Goal: Task Accomplishment & Management: Use online tool/utility

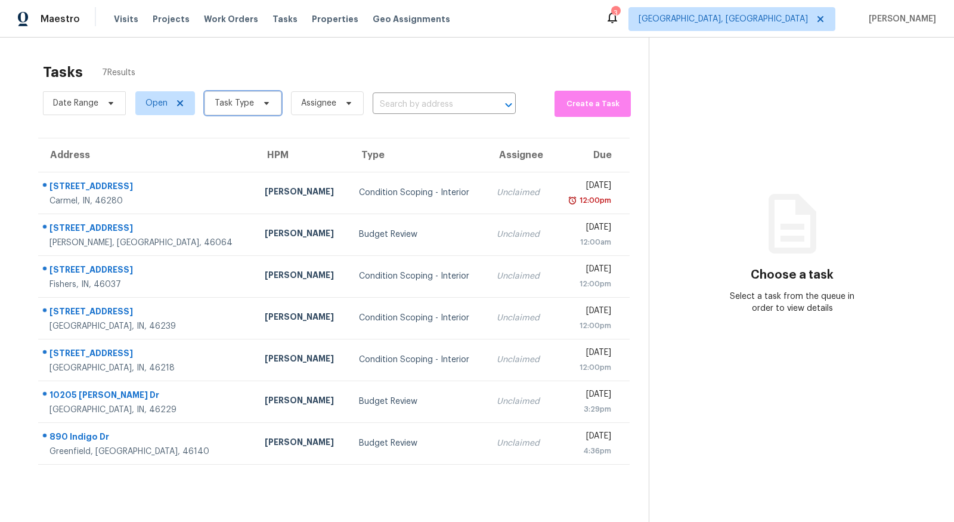
click at [251, 103] on span "Task Type" at bounding box center [243, 103] width 77 height 24
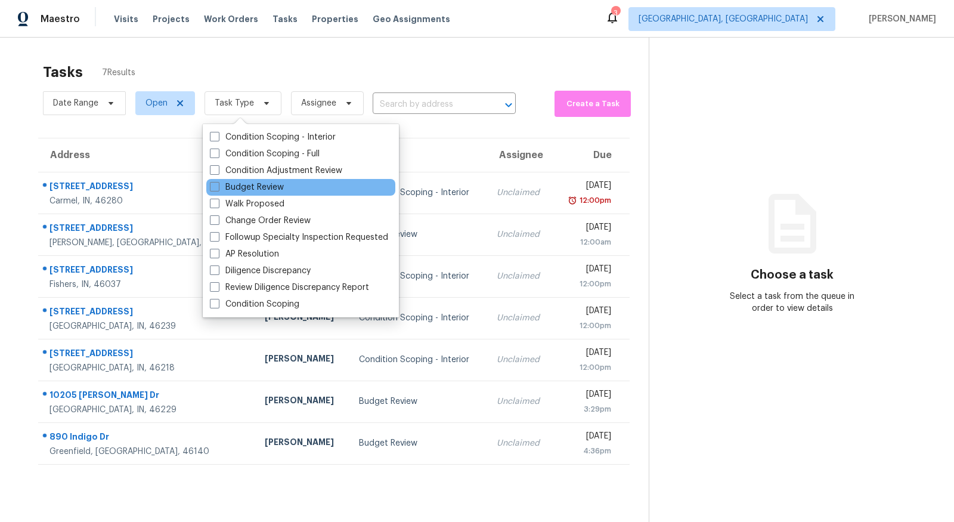
click at [245, 181] on div "Budget Review" at bounding box center [300, 187] width 189 height 17
click at [242, 185] on label "Budget Review" at bounding box center [247, 187] width 74 height 12
click at [218, 185] on input "Budget Review" at bounding box center [214, 185] width 8 height 8
checkbox input "true"
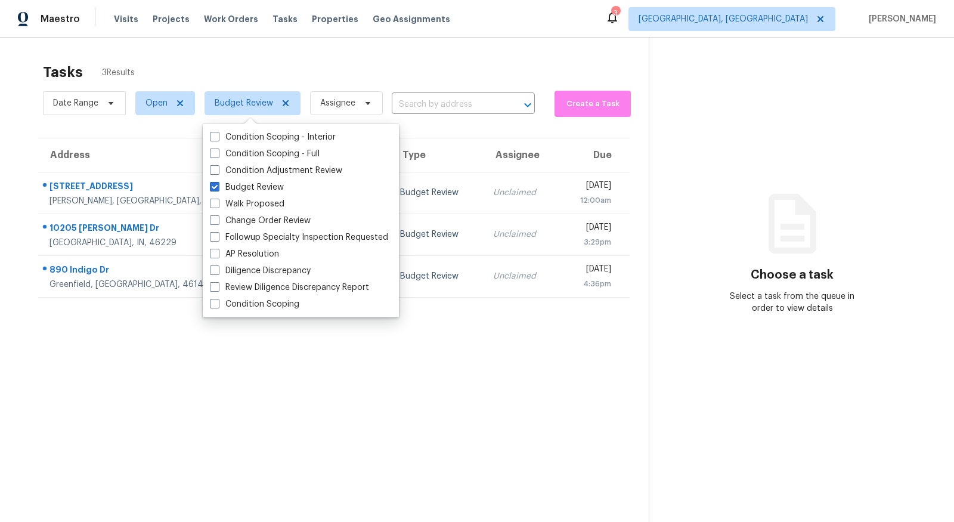
click at [224, 406] on section "Tasks 3 Results Date Range Open Budget Review Assignee ​ Create a Task Address …" at bounding box center [334, 308] width 630 height 503
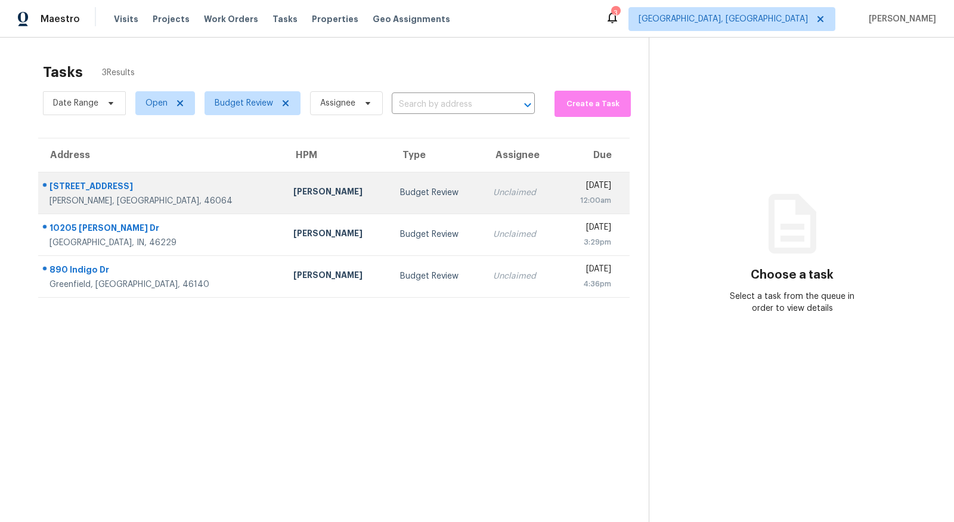
click at [72, 187] on div "8346 Juniper Ln" at bounding box center [162, 187] width 225 height 15
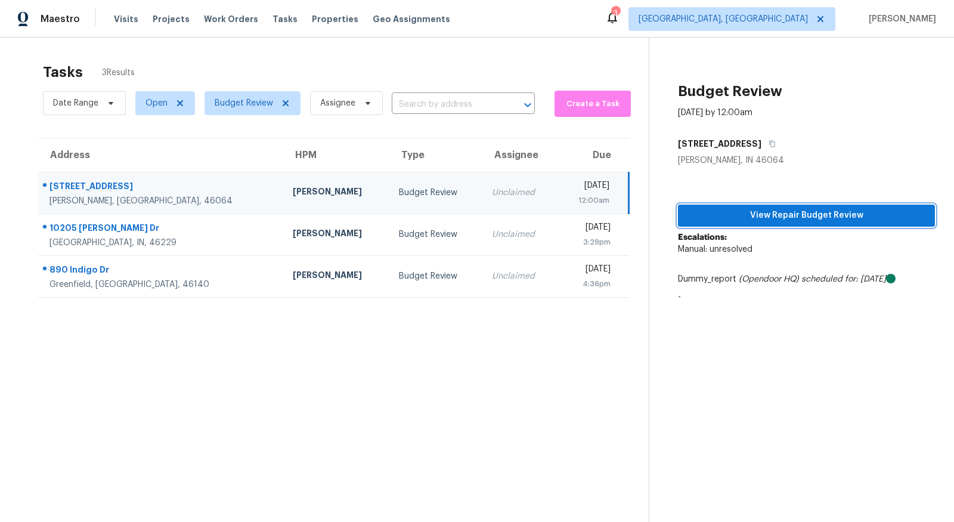
click at [738, 221] on span "View Repair Budget Review" at bounding box center [807, 215] width 238 height 15
click at [106, 180] on div "8346 Juniper Ln" at bounding box center [162, 187] width 224 height 15
click at [747, 212] on span "View Repair Budget Review" at bounding box center [807, 215] width 238 height 15
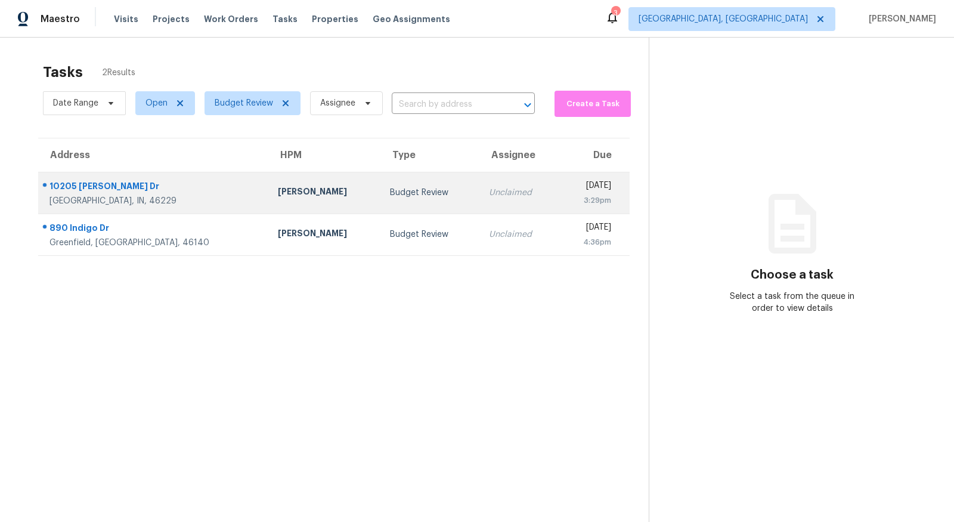
click at [96, 181] on div "10205 [PERSON_NAME] Dr" at bounding box center [154, 187] width 209 height 15
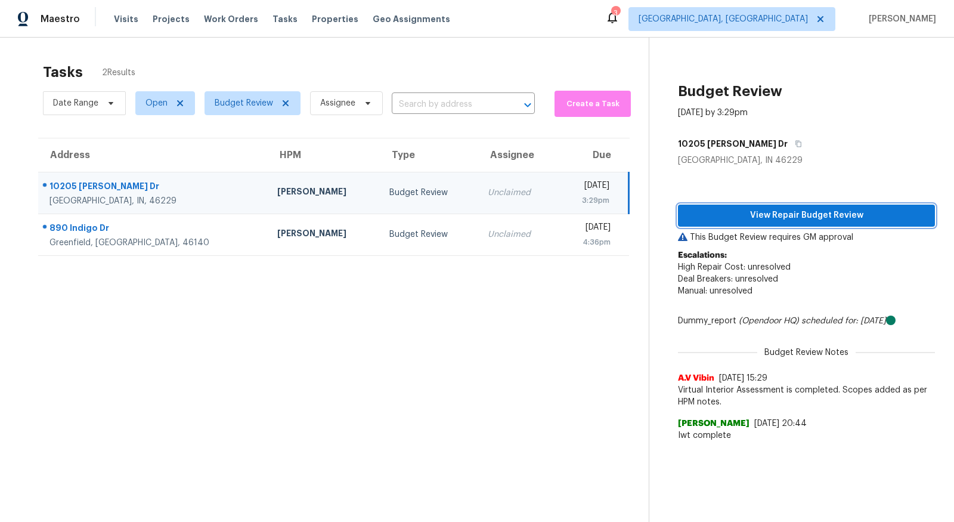
click at [738, 221] on span "View Repair Budget Review" at bounding box center [807, 215] width 238 height 15
